Goal: Navigation & Orientation: Find specific page/section

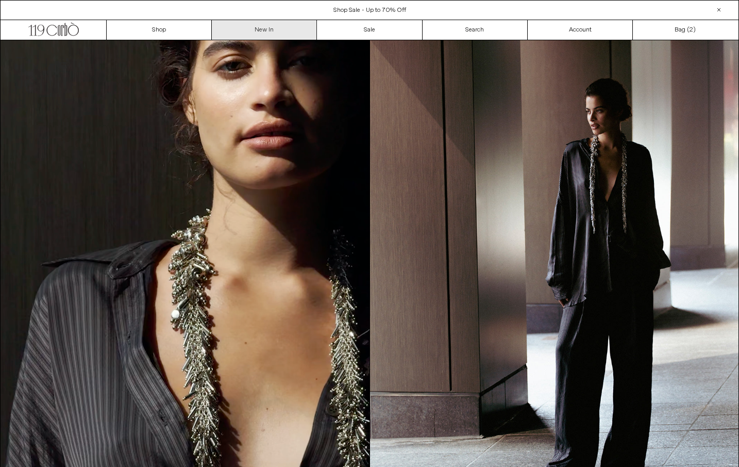
click at [240, 30] on link "New In" at bounding box center [264, 30] width 105 height 20
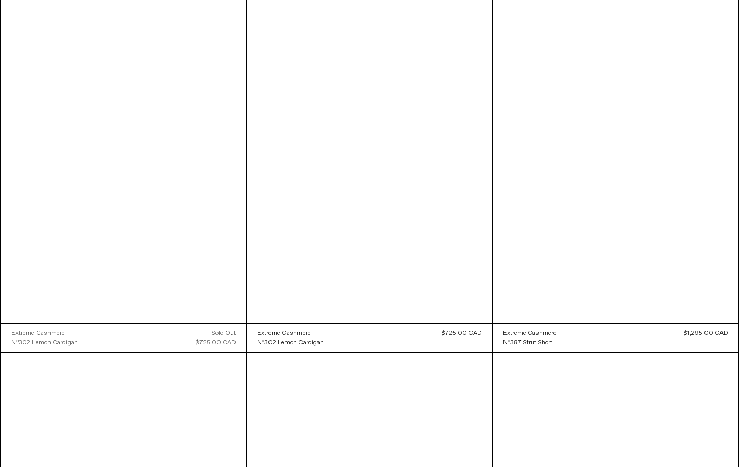
scroll to position [4128, 0]
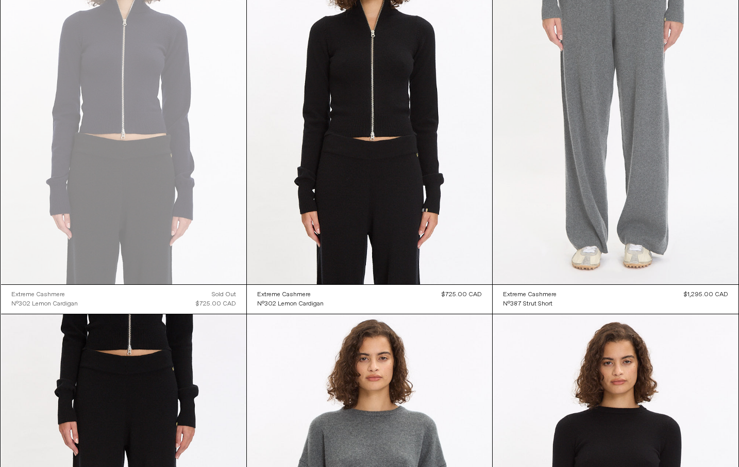
click at [574, 141] on at bounding box center [615, 99] width 245 height 369
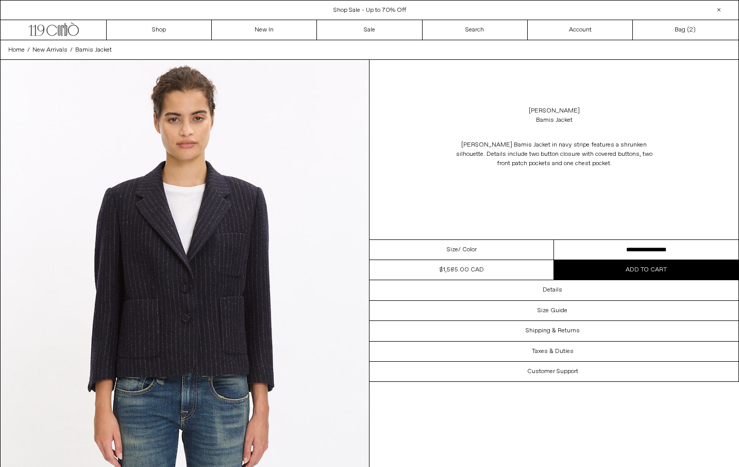
click at [638, 245] on select "**********" at bounding box center [646, 250] width 185 height 20
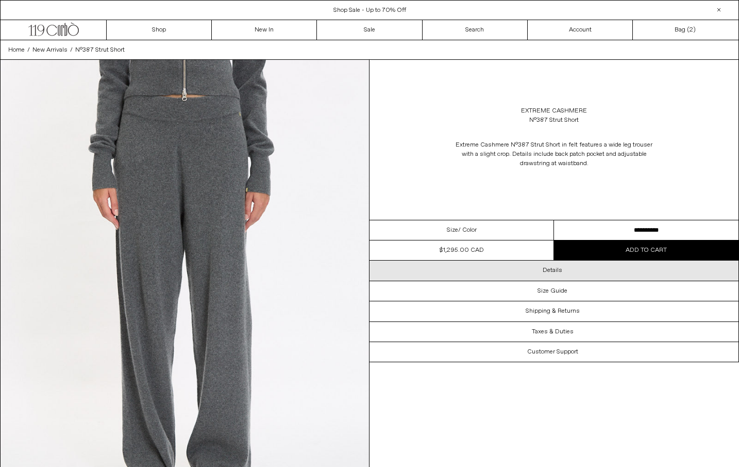
click at [551, 272] on h3 "Details" at bounding box center [553, 270] width 20 height 7
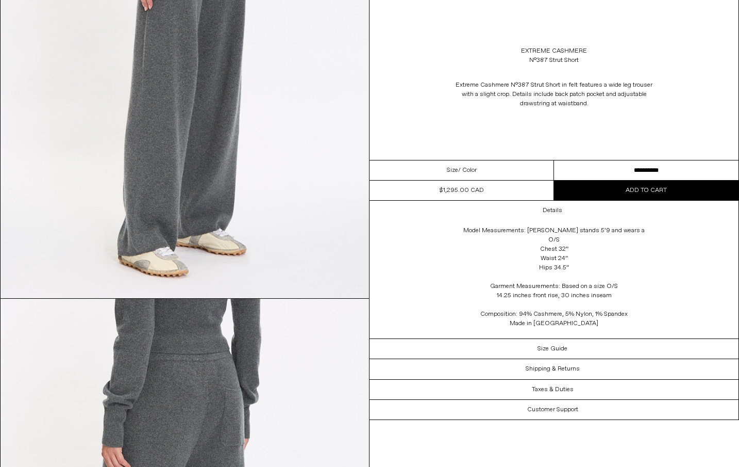
scroll to position [702, 0]
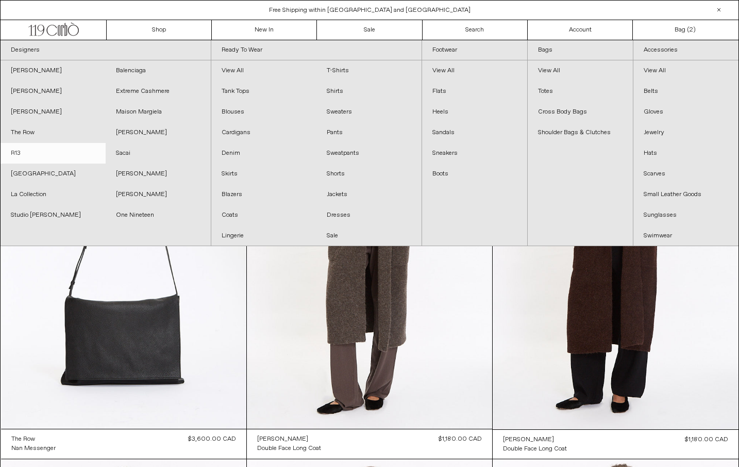
click at [22, 157] on link "R13" at bounding box center [53, 153] width 105 height 21
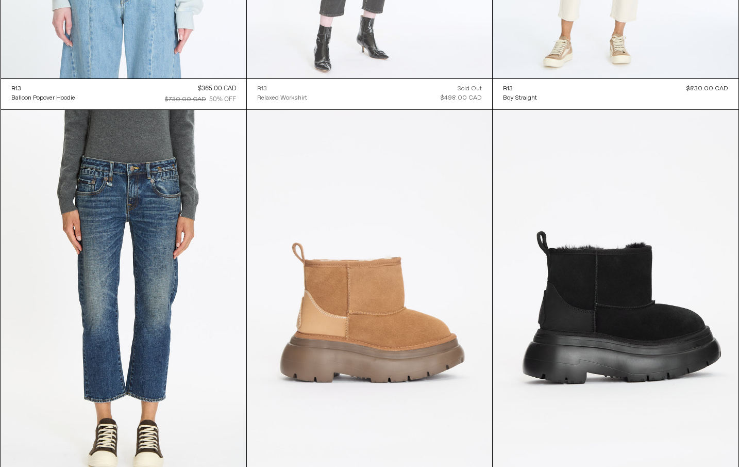
scroll to position [3146, 0]
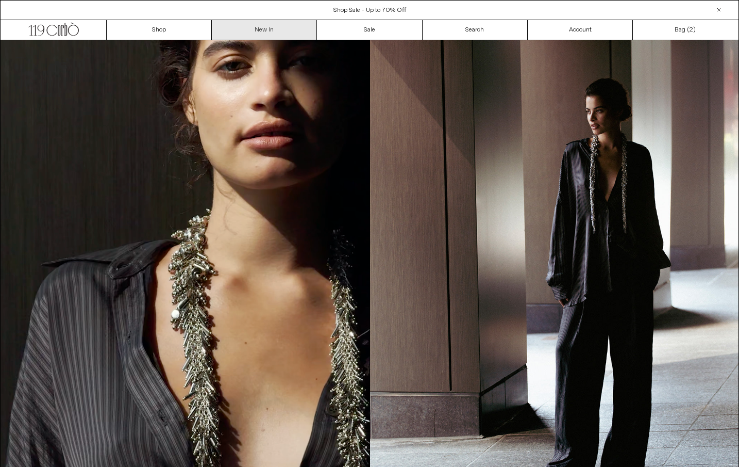
click at [243, 32] on link "New In" at bounding box center [264, 30] width 105 height 20
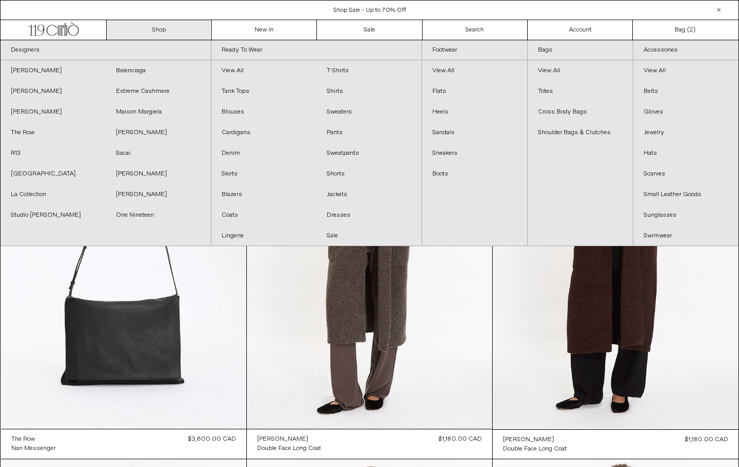
click at [174, 31] on link "Shop" at bounding box center [159, 30] width 105 height 20
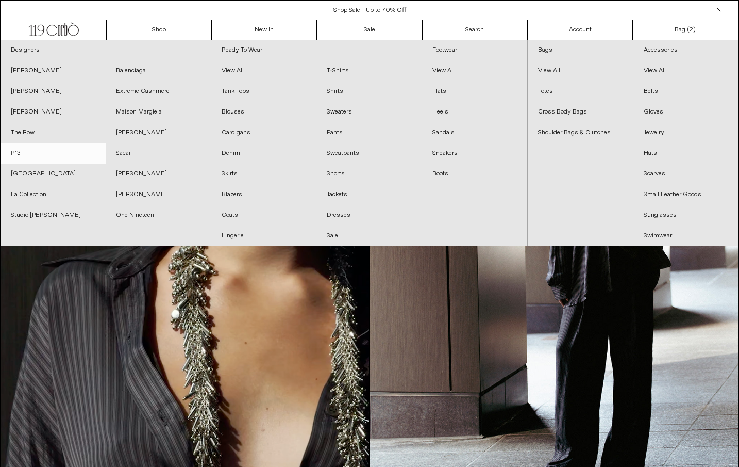
click at [23, 153] on link "R13" at bounding box center [53, 153] width 105 height 21
